Goal: Transaction & Acquisition: Purchase product/service

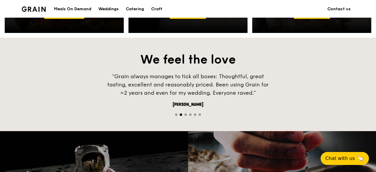
scroll to position [265, 0]
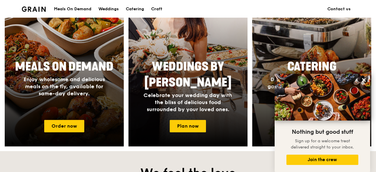
click at [308, 62] on span "Catering" at bounding box center [311, 67] width 49 height 14
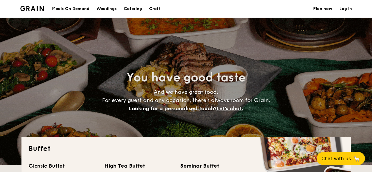
select select
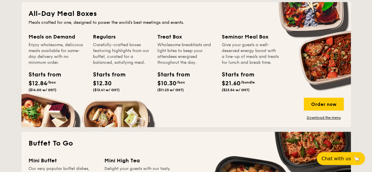
scroll to position [353, 0]
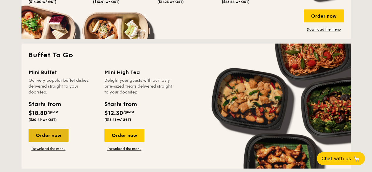
click at [43, 137] on div "Order now" at bounding box center [49, 135] width 40 height 13
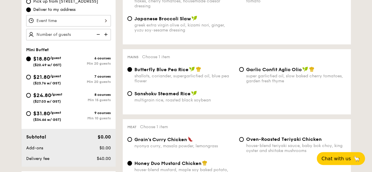
scroll to position [206, 0]
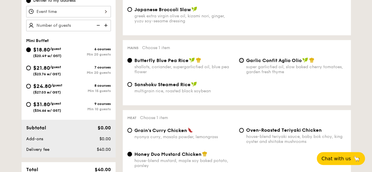
click at [243, 60] on input "Garlic Confit Aglio Olio super garlicfied oil, slow baked cherry tomatoes, gard…" at bounding box center [241, 60] width 5 height 5
radio input "true"
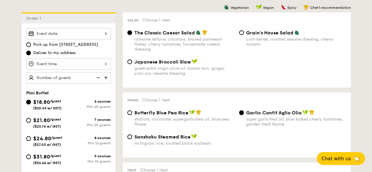
scroll to position [147, 0]
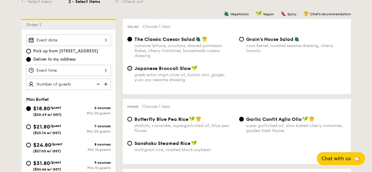
click at [130, 69] on input "Japanese Broccoli Slaw greek extra virgin olive oil, kizami [PERSON_NAME], yuzu…" at bounding box center [129, 68] width 5 height 5
radio input "true"
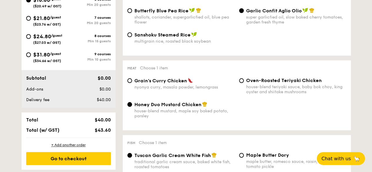
scroll to position [265, 0]
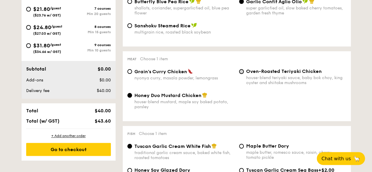
click at [241, 73] on input "Oven-Roasted Teriyaki Chicken house-blend teriyaki sauce, baby bok choy, king o…" at bounding box center [241, 71] width 5 height 5
radio input "true"
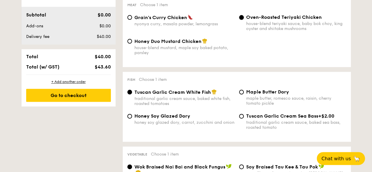
scroll to position [324, 0]
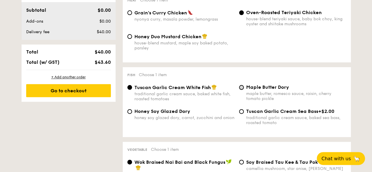
click at [243, 89] on input "Maple Butter Dory maple butter, romesco sauce, raisin, cherry tomato pickle" at bounding box center [241, 87] width 5 height 5
radio input "true"
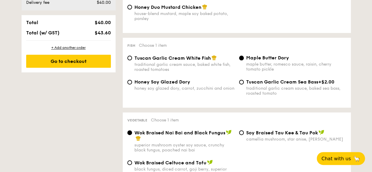
scroll to position [383, 0]
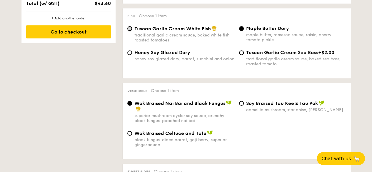
click at [131, 30] on input "Tuscan Garlic Cream White Fish traditional garlic cream sauce, baked white fish…" at bounding box center [129, 28] width 5 height 5
radio input "true"
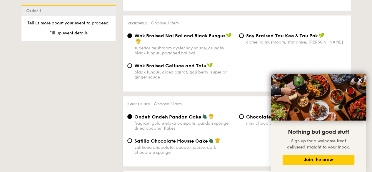
scroll to position [441, 0]
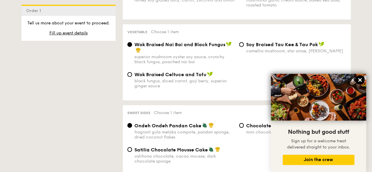
click at [359, 78] on icon at bounding box center [360, 79] width 5 height 5
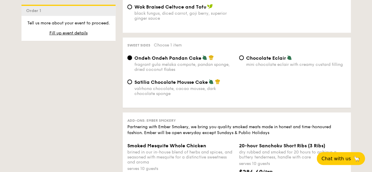
scroll to position [500, 0]
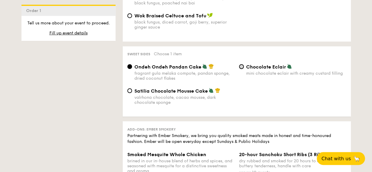
click at [240, 69] on input "Chocolate Eclair mini chocolate eclair with creamy custard filling" at bounding box center [241, 66] width 5 height 5
radio input "true"
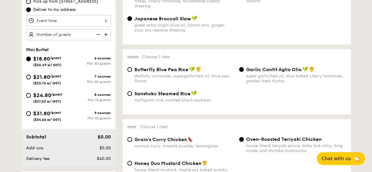
scroll to position [206, 0]
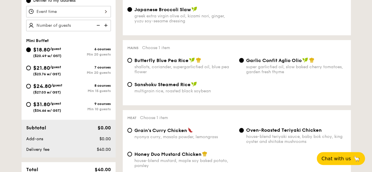
click at [38, 65] on span "$21.80" at bounding box center [41, 68] width 17 height 6
click at [31, 66] on input "$21.80 /guest ($23.76 w/ GST) 7 courses Min 20 guests" at bounding box center [28, 68] width 5 height 5
radio input "true"
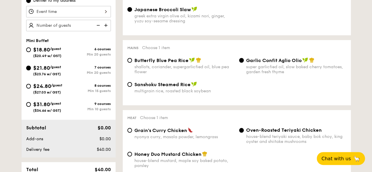
radio input "true"
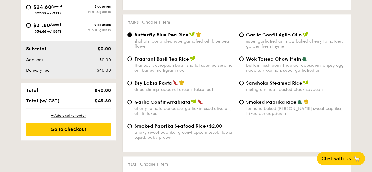
scroll to position [294, 0]
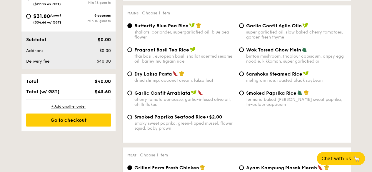
click at [132, 76] on div "Dry Laksa Pasta dried shrimp, coconut cream, laksa leaf" at bounding box center [181, 77] width 112 height 12
click at [131, 76] on input "Dry Laksa Pasta dried shrimp, coconut cream, laksa leaf" at bounding box center [129, 74] width 5 height 5
radio input "true"
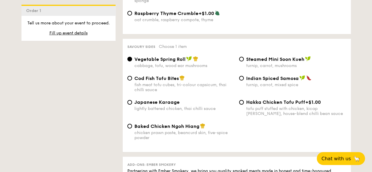
scroll to position [1001, 0]
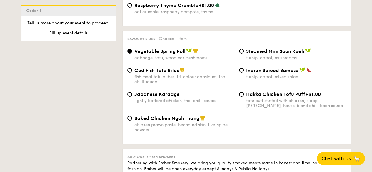
click at [168, 95] on span "Japanese Karaage" at bounding box center [157, 95] width 45 height 6
click at [132, 95] on input "Japanese Karaage lightly battered chicken, thai chilli sauce" at bounding box center [129, 94] width 5 height 5
radio input "true"
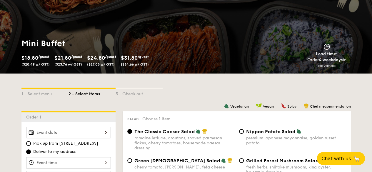
scroll to position [88, 0]
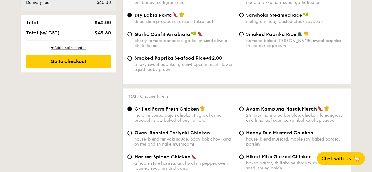
select select
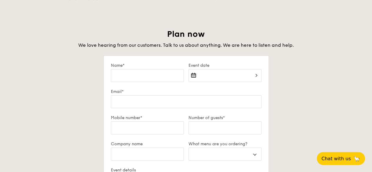
scroll to position [866, 0]
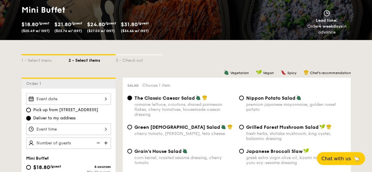
scroll to position [118, 0]
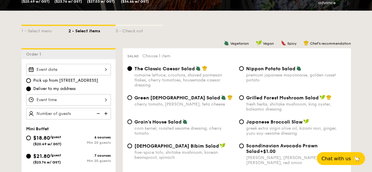
click at [132, 31] on div "3 - Check out" at bounding box center [139, 30] width 47 height 8
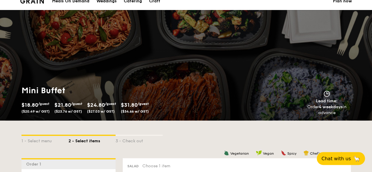
scroll to position [0, 0]
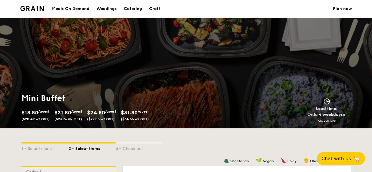
click at [321, 119] on div "Order 4 weekdays in advance" at bounding box center [327, 118] width 53 height 12
click at [85, 8] on div "Meals On Demand" at bounding box center [70, 9] width 37 height 18
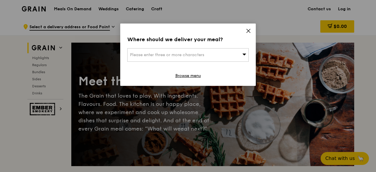
click at [252, 30] on div "Where should we deliver your meal? Please enter three or more characters Browse…" at bounding box center [187, 55] width 135 height 62
click at [250, 32] on icon at bounding box center [247, 30] width 5 height 5
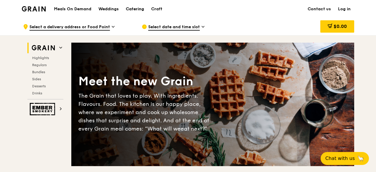
click at [137, 11] on div "Catering" at bounding box center [135, 9] width 18 height 18
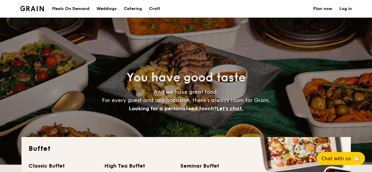
select select
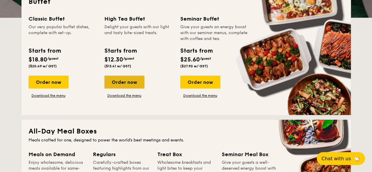
click at [127, 82] on div "Order now" at bounding box center [124, 82] width 40 height 13
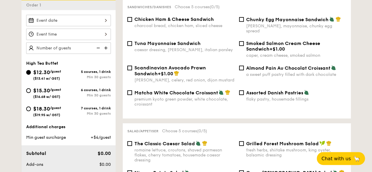
scroll to position [177, 0]
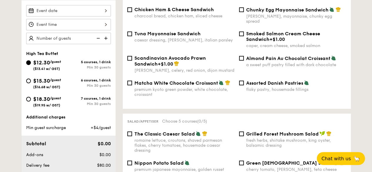
click at [69, 80] on div "6 courses, 1 drink" at bounding box center [90, 80] width 42 height 4
click at [31, 80] on input "$15.30 /guest ($16.68 w/ GST) 6 courses, 1 drink Min 30 guests" at bounding box center [28, 81] width 5 height 5
radio input "true"
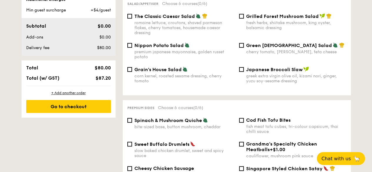
scroll to position [265, 0]
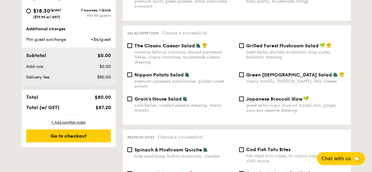
click at [242, 45] on div "Grilled Forest Mushroom Salad fresh herbs, shiitake mushroom, king oyster, bals…" at bounding box center [293, 51] width 112 height 17
click at [242, 44] on input "Grilled Forest Mushroom Salad fresh herbs, shiitake mushroom, king oyster, bals…" at bounding box center [241, 45] width 5 height 5
checkbox input "true"
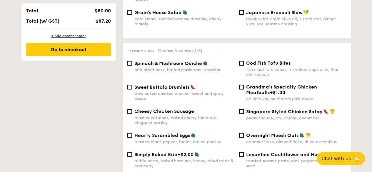
scroll to position [383, 0]
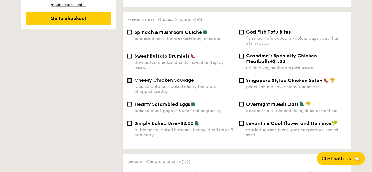
click at [131, 78] on input "Cheesy Chicken Sausage roasted potatoes, baked cherry tomatoes, chopped parsley" at bounding box center [129, 80] width 5 height 5
checkbox input "true"
click at [242, 78] on input "Singapore Styled Chicken Satay peanut sauce, raw onions, cucumber" at bounding box center [241, 80] width 5 height 5
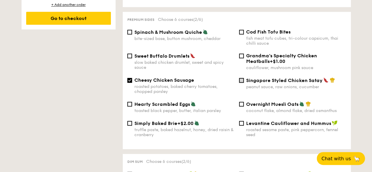
checkbox input "true"
click at [128, 54] on input "Sweet Buffalo Drumlets slow baked chicken drumlet, sweet and spicy sauce" at bounding box center [129, 56] width 5 height 5
checkbox input "true"
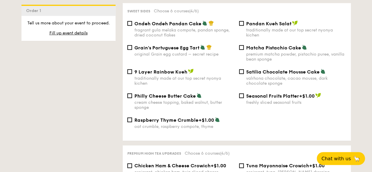
scroll to position [618, 0]
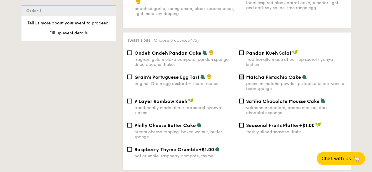
click at [242, 78] on input "Matcha Pistachio Cake premium matcha powder, pistachio puree, vanilla bean spon…" at bounding box center [241, 77] width 5 height 5
checkbox input "true"
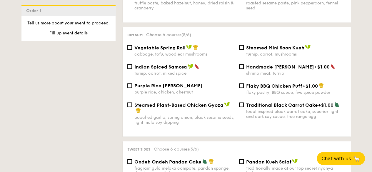
scroll to position [500, 0]
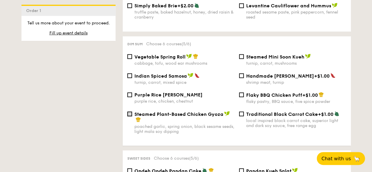
click at [130, 115] on input "Steamed Plant-Based Chicken Gyoza poached garlic, spring onion, black sesame se…" at bounding box center [129, 114] width 5 height 5
checkbox input "true"
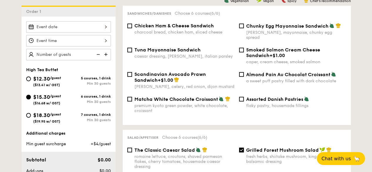
scroll to position [147, 0]
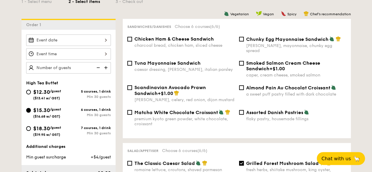
click at [105, 69] on img at bounding box center [106, 67] width 9 height 11
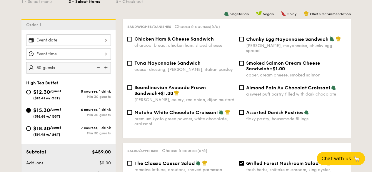
click at [105, 69] on img at bounding box center [106, 67] width 9 height 11
type input "40 guests"
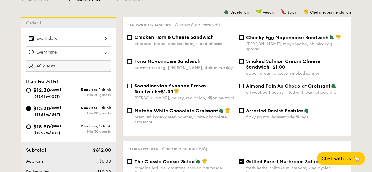
scroll to position [206, 0]
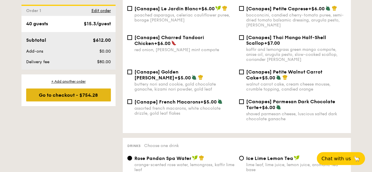
click at [82, 95] on div "Go to checkout - $754.28" at bounding box center [68, 95] width 85 height 13
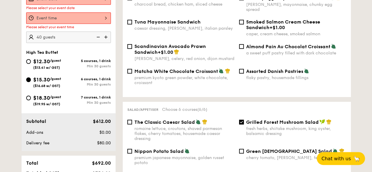
scroll to position [157, 0]
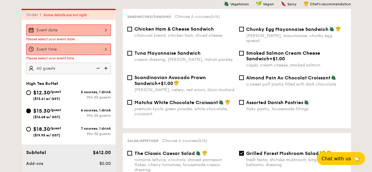
click at [84, 29] on div at bounding box center [68, 29] width 85 height 11
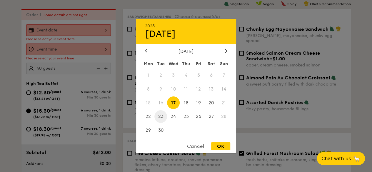
click at [165, 118] on span "23" at bounding box center [161, 116] width 13 height 13
click at [215, 145] on div "OK" at bounding box center [220, 146] width 19 height 8
type input "Sep 23, 2025"
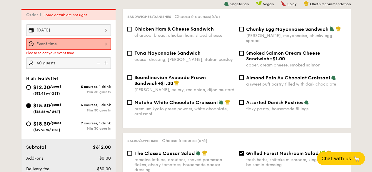
click at [76, 43] on div at bounding box center [68, 43] width 85 height 11
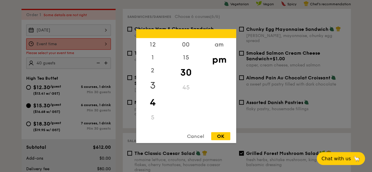
scroll to position [29, 0]
click at [152, 84] on div "5" at bounding box center [152, 83] width 33 height 13
click at [151, 55] on div "5" at bounding box center [152, 54] width 33 height 13
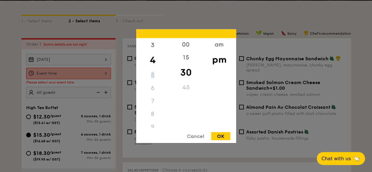
scroll to position [29, 0]
click at [154, 72] on div "4" at bounding box center [152, 68] width 33 height 17
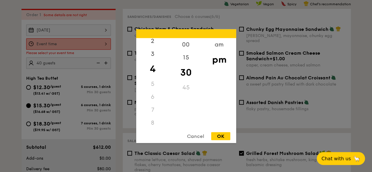
click at [188, 74] on div "30" at bounding box center [186, 72] width 33 height 17
click at [225, 133] on div "OK" at bounding box center [220, 136] width 19 height 8
type input "4:30PM"
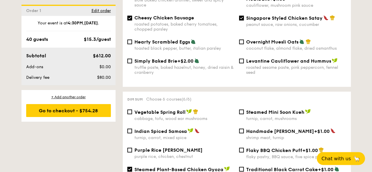
scroll to position [481, 0]
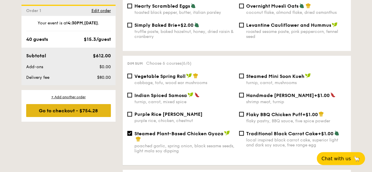
click at [79, 105] on div "Go to checkout - $754.28" at bounding box center [68, 110] width 85 height 13
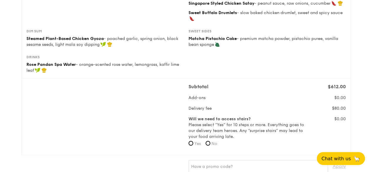
scroll to position [118, 0]
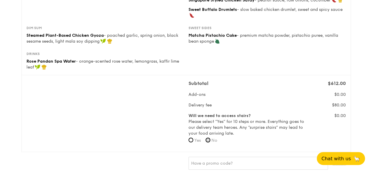
click at [207, 140] on input "No" at bounding box center [208, 140] width 5 height 5
radio input "true"
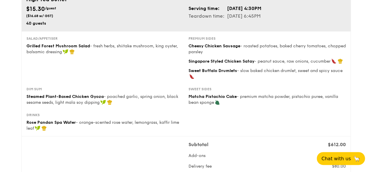
scroll to position [59, 0]
